Goal: Transaction & Acquisition: Purchase product/service

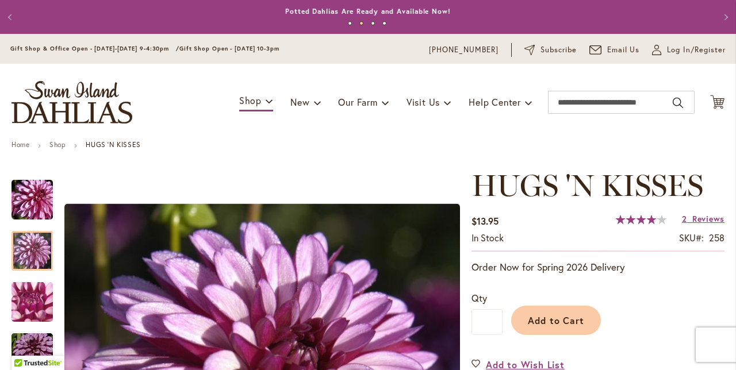
click at [251, 109] on link "Shop" at bounding box center [256, 101] width 34 height 20
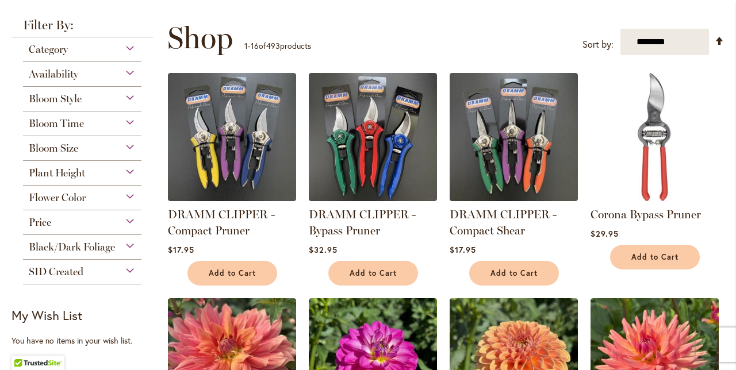
scroll to position [150, 0]
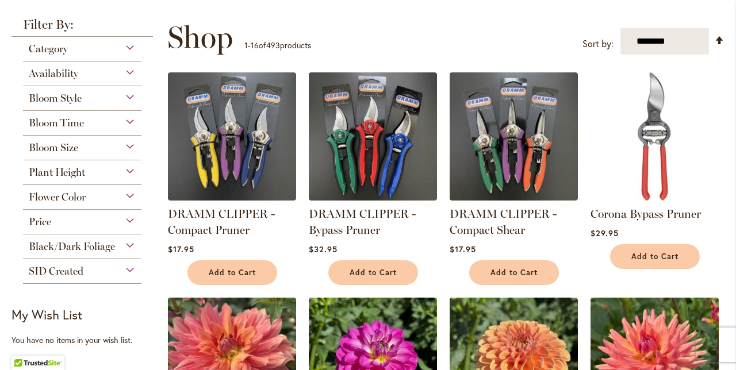
click at [132, 196] on div "Flower Color" at bounding box center [82, 194] width 119 height 18
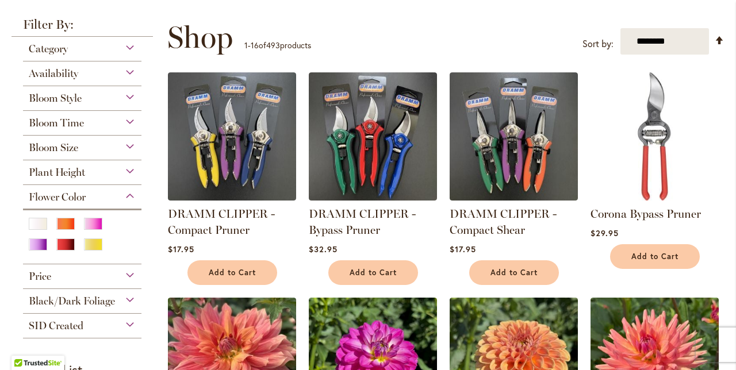
click at [98, 224] on div "Pink" at bounding box center [93, 224] width 18 height 12
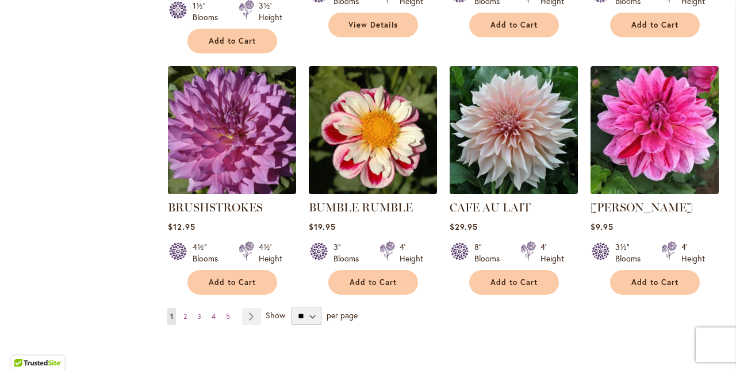
scroll to position [944, 0]
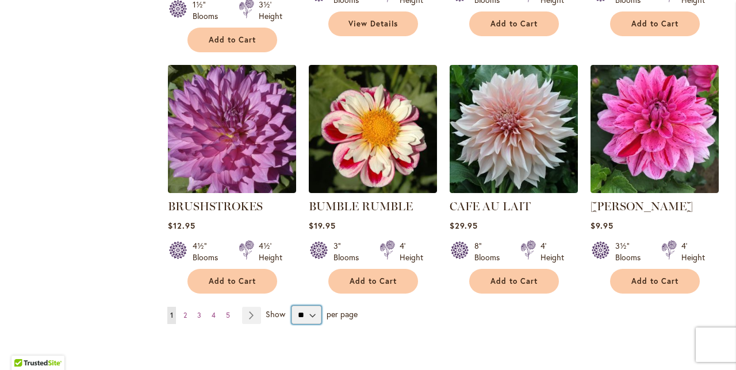
click at [316, 306] on select "** ** ** **" at bounding box center [307, 315] width 30 height 18
select select "**"
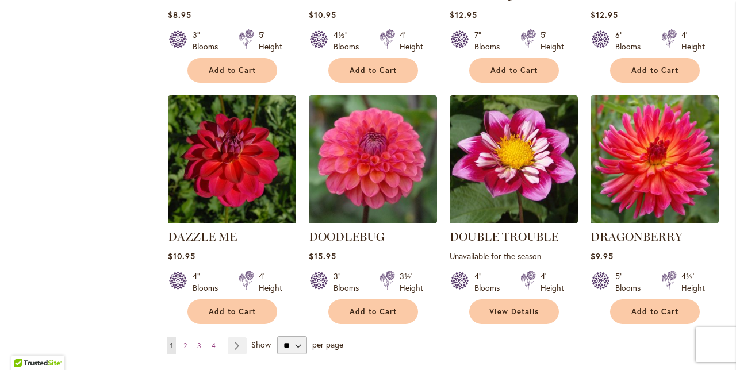
scroll to position [1915, 0]
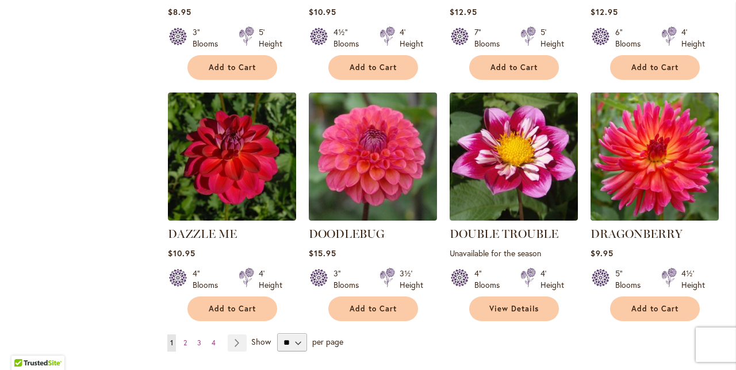
click at [236, 335] on link "Page Next" at bounding box center [237, 343] width 19 height 17
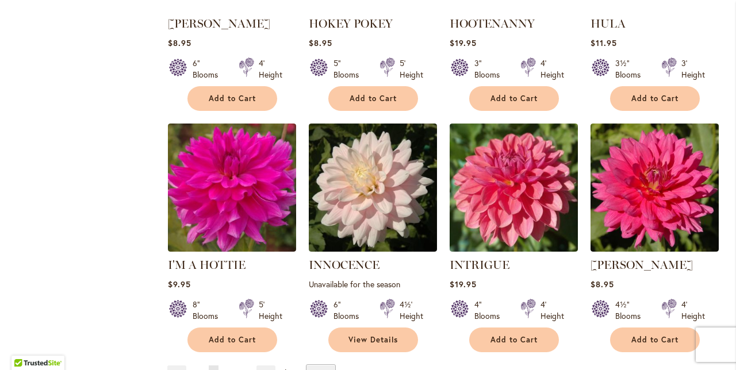
scroll to position [1885, 0]
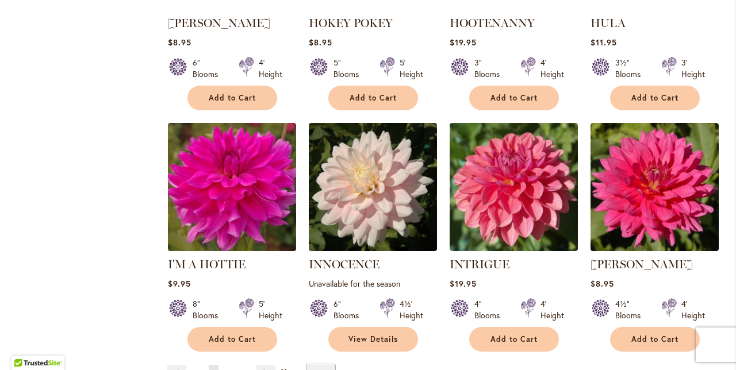
click at [269, 365] on link "Page Next" at bounding box center [266, 373] width 19 height 17
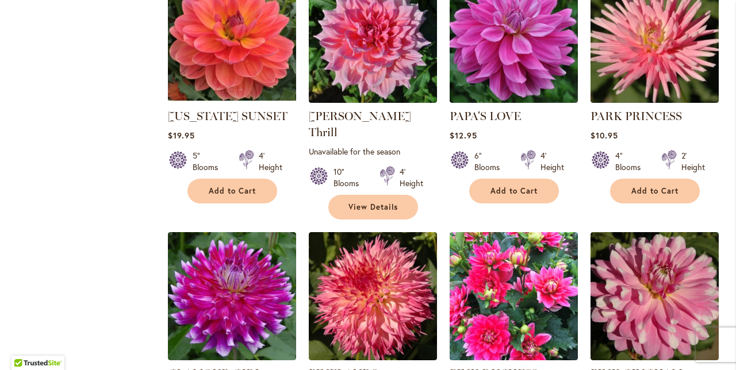
scroll to position [1791, 0]
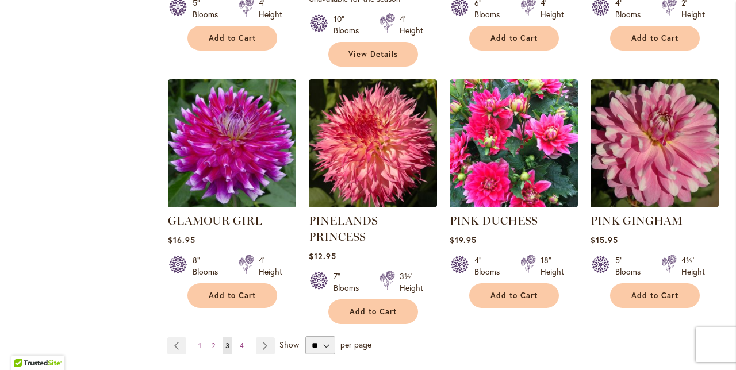
click at [269, 338] on link "Page Next" at bounding box center [265, 346] width 19 height 17
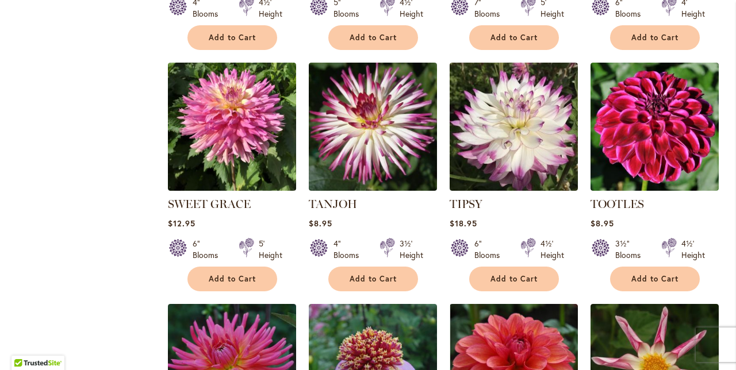
scroll to position [1171, 0]
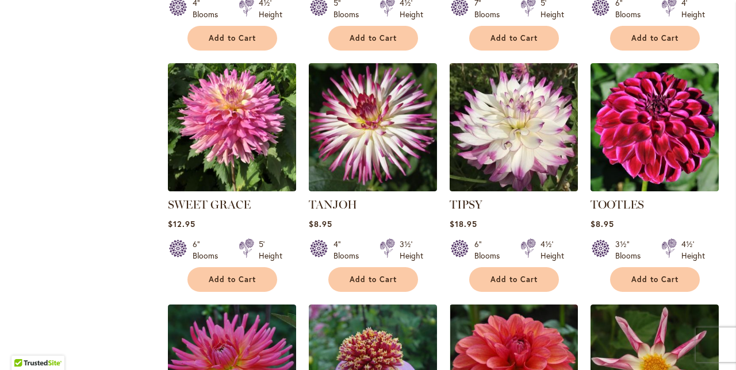
click at [681, 141] on img at bounding box center [655, 127] width 128 height 128
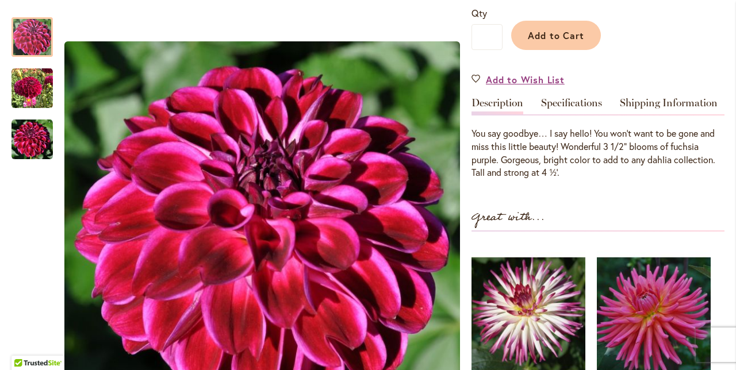
scroll to position [297, 0]
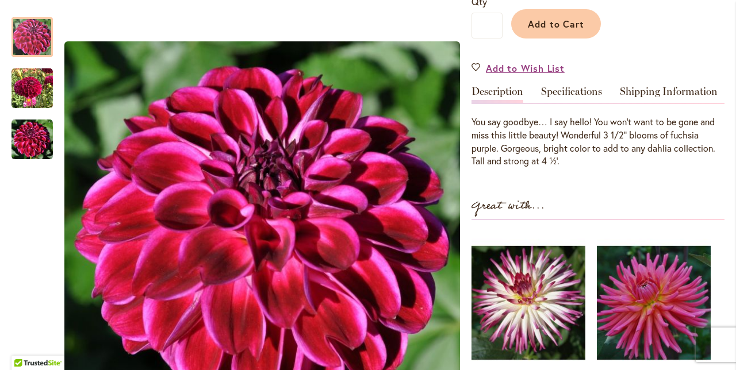
click at [37, 133] on img "Tootles" at bounding box center [32, 139] width 41 height 41
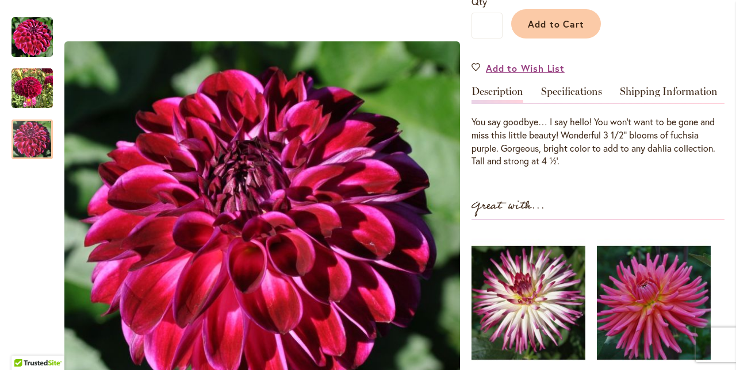
click at [37, 83] on img "Tootles" at bounding box center [32, 88] width 41 height 41
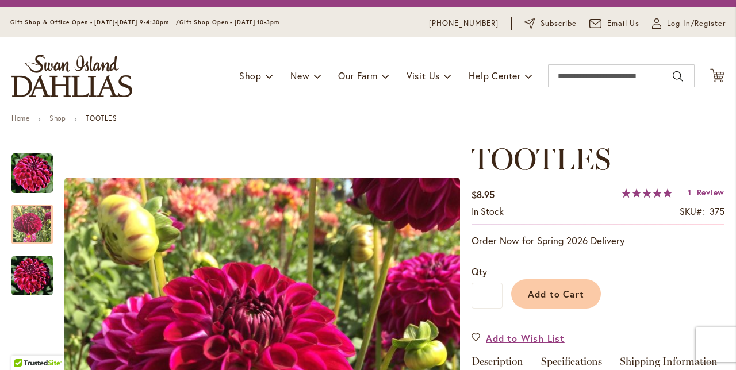
scroll to position [0, 0]
